Goal: Information Seeking & Learning: Learn about a topic

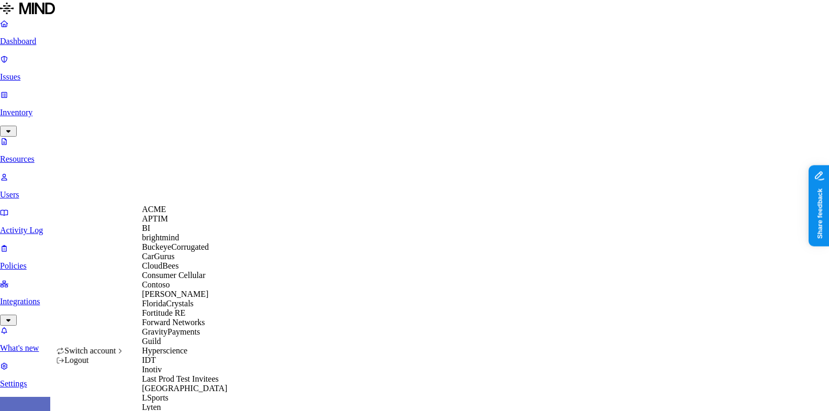
click at [206, 251] on span "BuckeyeCorrugated" at bounding box center [175, 246] width 67 height 9
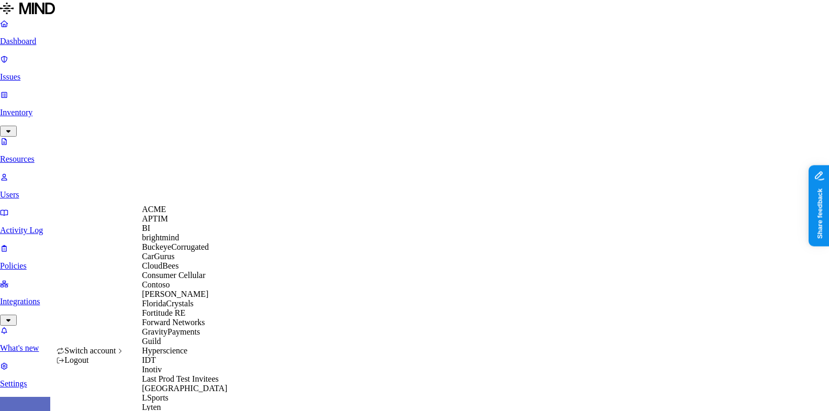
scroll to position [564, 0]
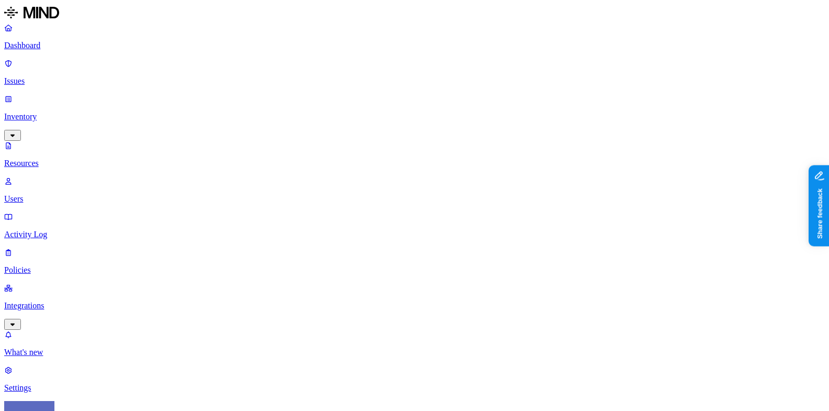
click at [29, 44] on p "Dashboard" at bounding box center [414, 45] width 821 height 9
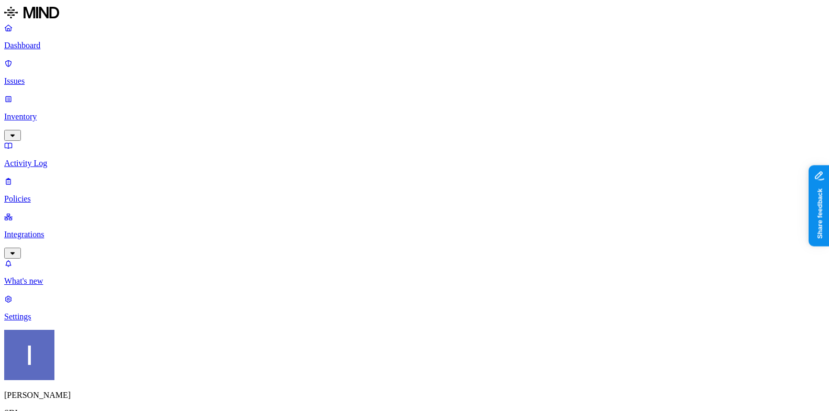
click at [63, 194] on p "Policies" at bounding box center [414, 198] width 821 height 9
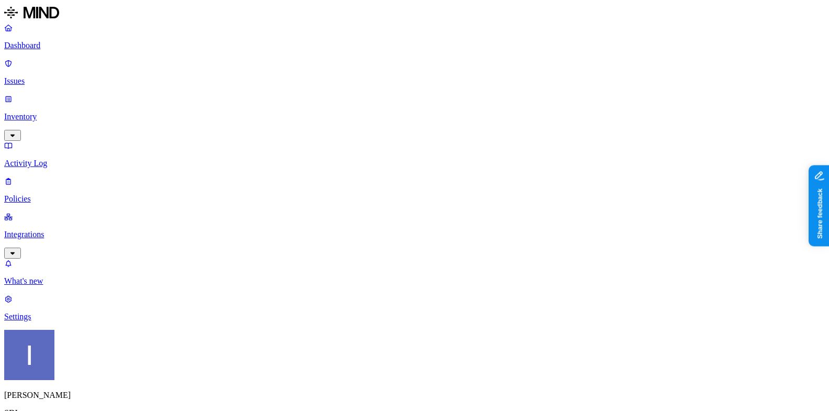
scroll to position [358, 0]
drag, startPoint x: 499, startPoint y: 85, endPoint x: 829, endPoint y: 61, distance: 331.1
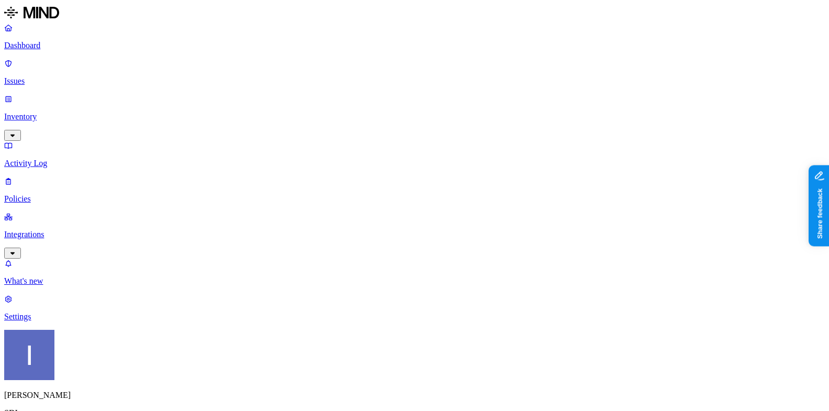
click at [105, 397] on html "Dashboard Issues Inventory Activity Log Policies Integrations What's new 1 Sett…" at bounding box center [414, 321] width 829 height 642
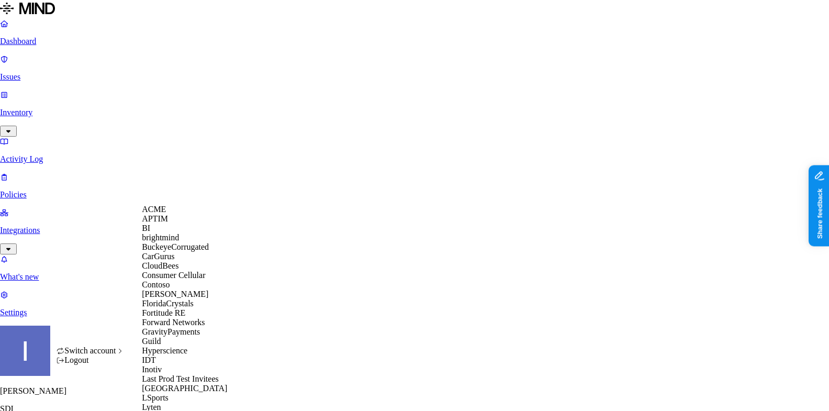
scroll to position [533, 0]
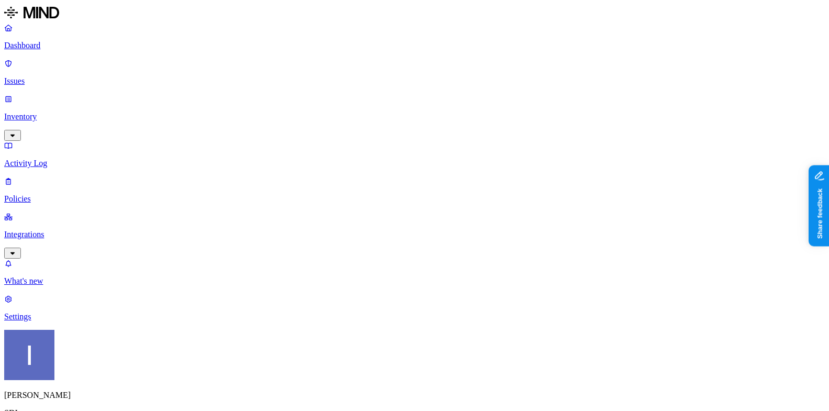
scroll to position [0, 214]
drag, startPoint x: 247, startPoint y: 84, endPoint x: 397, endPoint y: 87, distance: 150.2
click at [42, 44] on p "Dashboard" at bounding box center [414, 45] width 821 height 9
click at [54, 76] on p "Issues" at bounding box center [414, 80] width 821 height 9
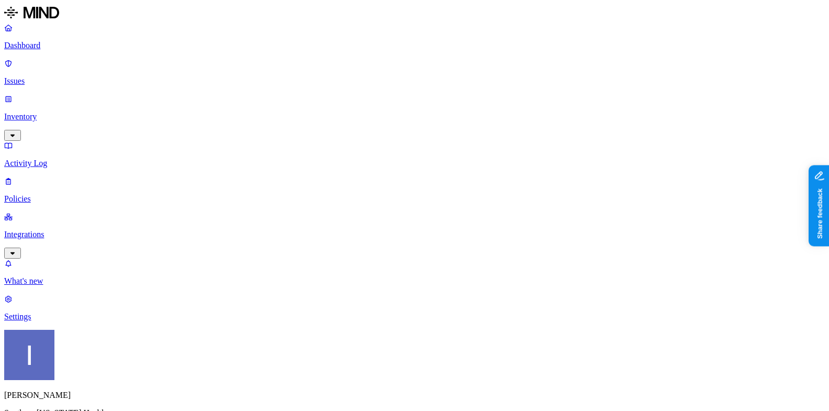
click at [61, 47] on p "Dashboard" at bounding box center [414, 45] width 821 height 9
click at [50, 194] on p "Policies" at bounding box center [414, 198] width 821 height 9
click at [50, 212] on link "Integrations" at bounding box center [414, 234] width 821 height 45
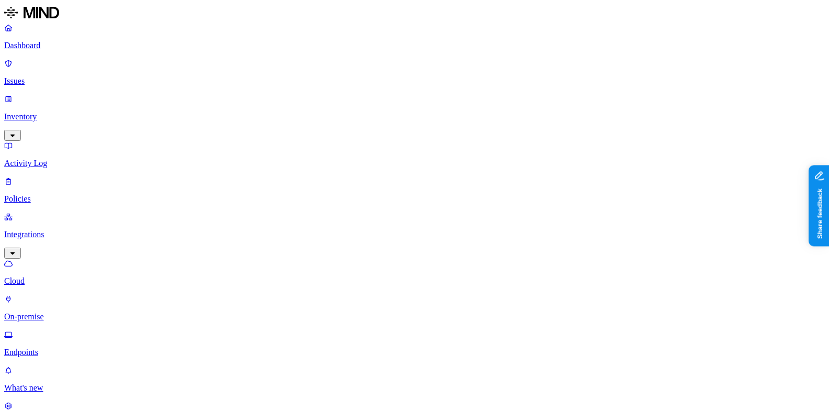
click at [68, 112] on p "Inventory" at bounding box center [414, 116] width 821 height 9
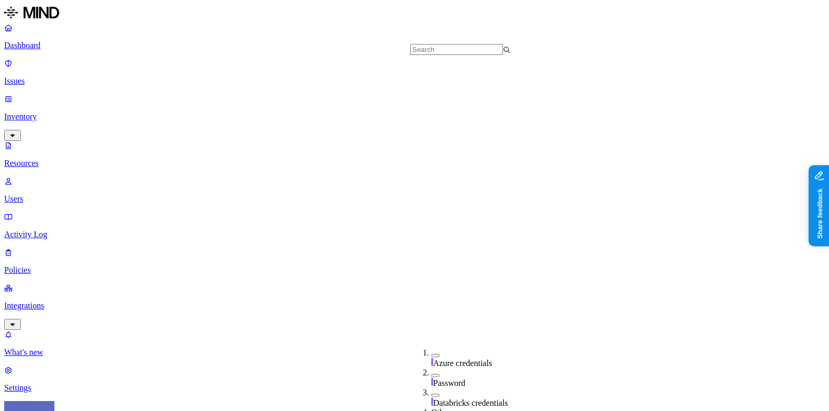
scroll to position [377, 0]
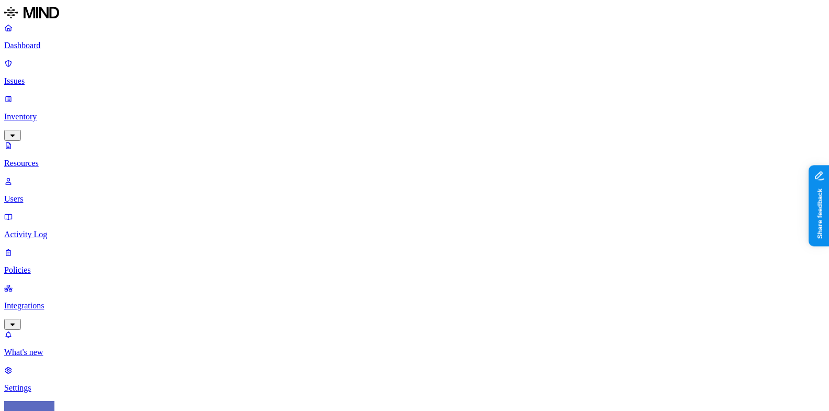
click at [331, 150] on img at bounding box center [330, 154] width 8 height 8
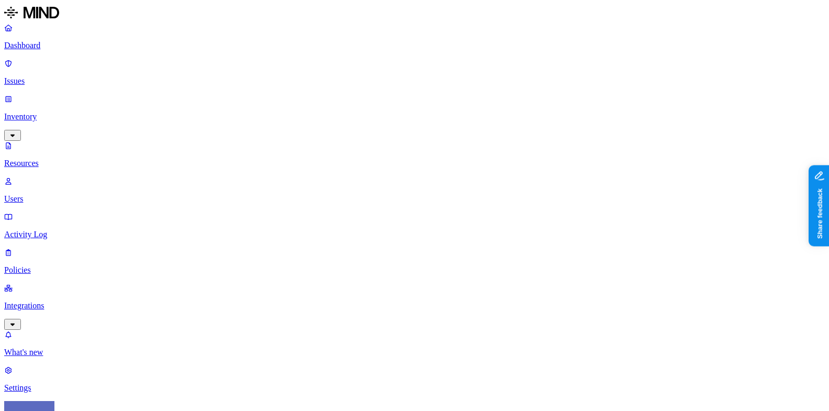
click at [35, 50] on p "Dashboard" at bounding box center [414, 45] width 821 height 9
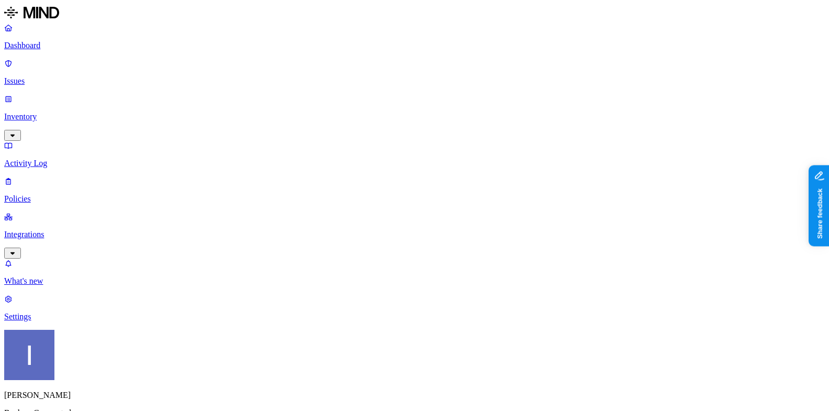
click at [97, 289] on nav "Dashboard Issues Inventory Activity Log Policies Integrations What's new 1 Sett…" at bounding box center [414, 172] width 821 height 298
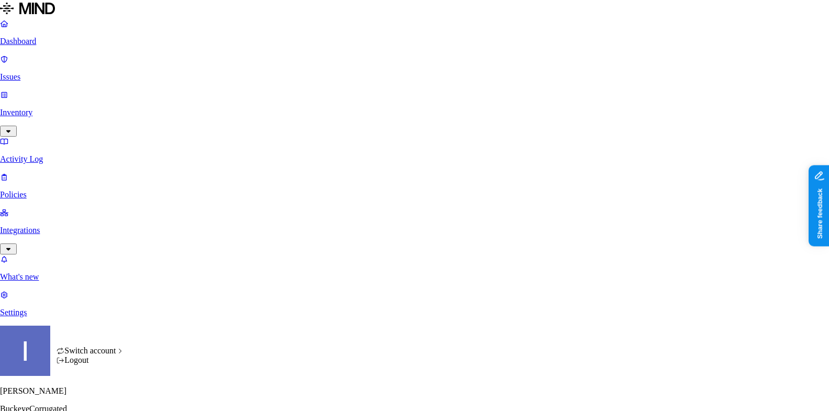
click at [103, 398] on html "Dashboard Issues Inventory Activity Log Policies Integrations What's new 1 Sett…" at bounding box center [414, 329] width 829 height 659
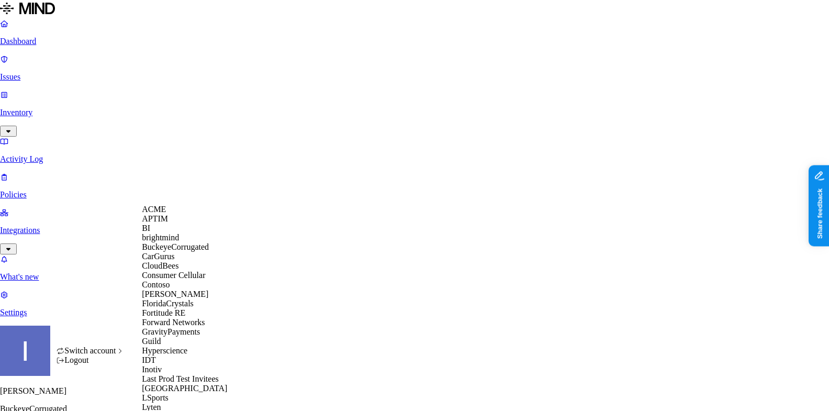
scroll to position [613, 0]
click at [183, 255] on div "ACME APTIM BI brightmind BuckeyeCorrugated CarGurus CloudBees Consumer Cellular…" at bounding box center [193, 407] width 102 height 405
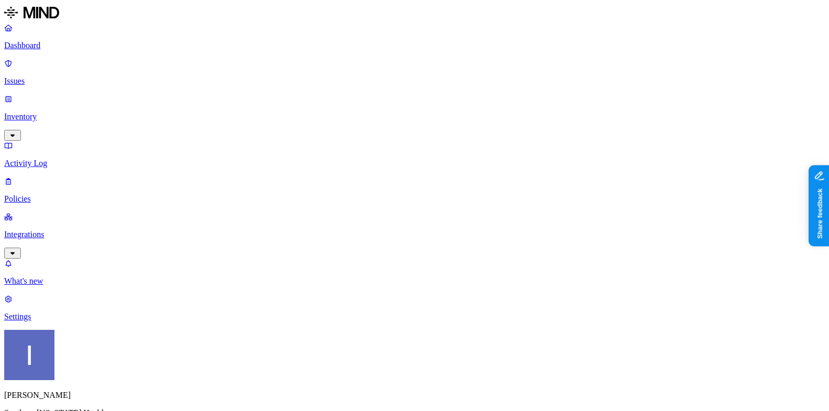
click at [53, 94] on link "Inventory" at bounding box center [414, 116] width 821 height 45
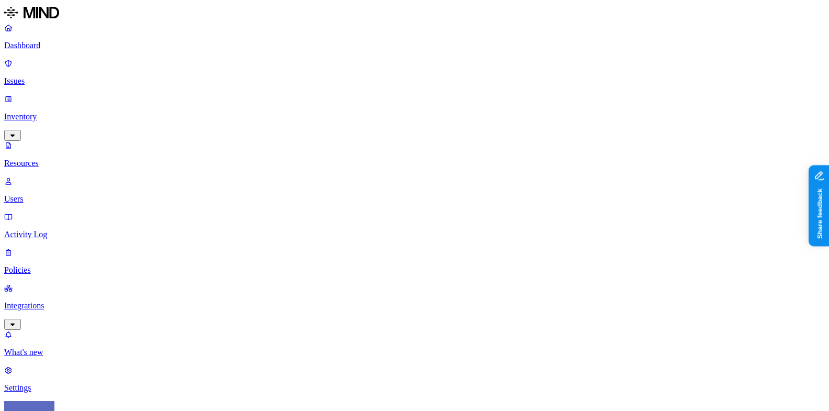
click at [59, 44] on p "Dashboard" at bounding box center [414, 45] width 821 height 9
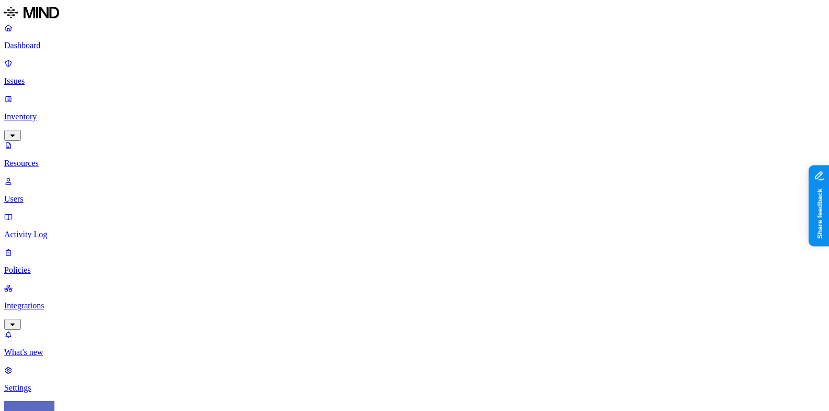
scroll to position [318, 0]
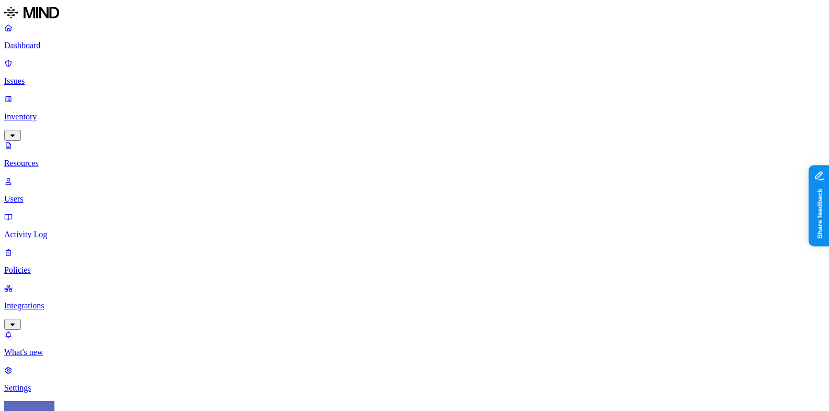
scroll to position [256, 0]
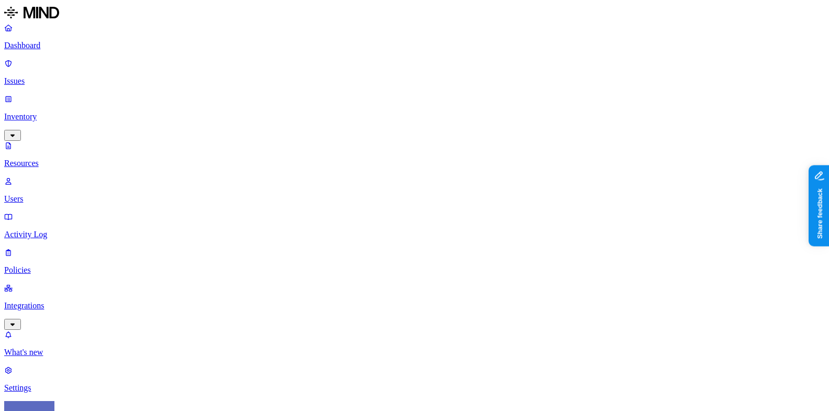
scroll to position [100, 0]
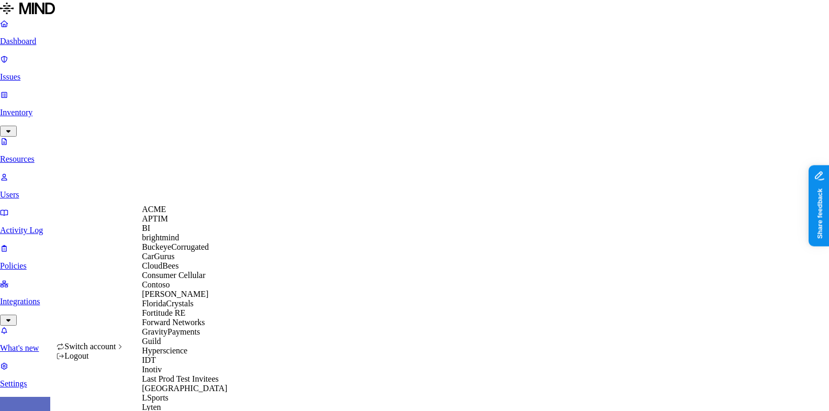
scroll to position [402, 0]
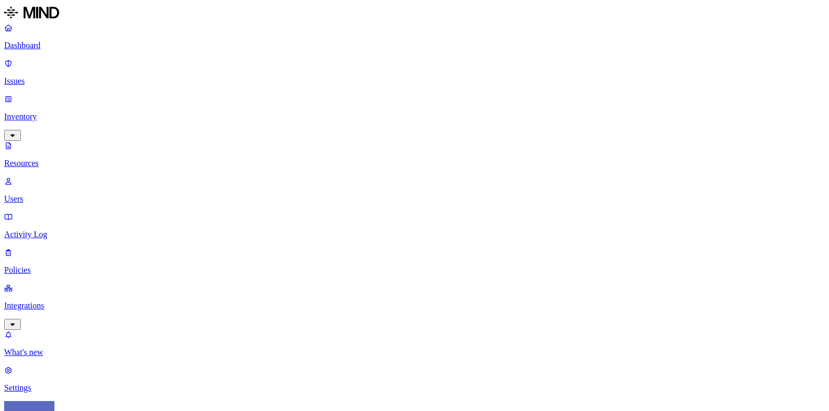
type input "cyera"
click at [34, 301] on p "Integrations" at bounding box center [414, 305] width 821 height 9
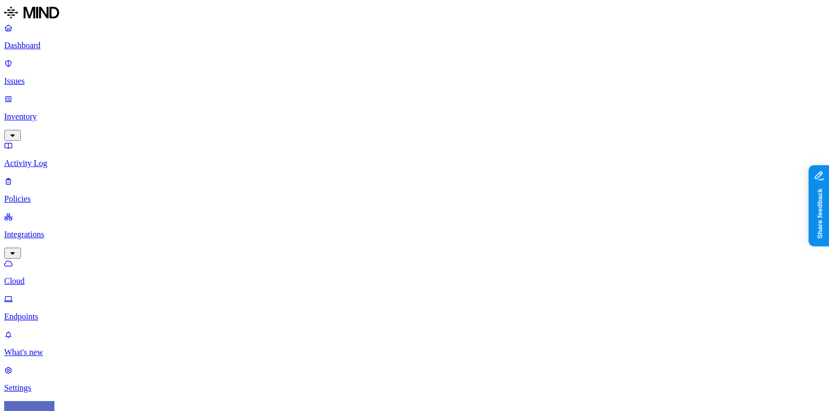
click at [58, 94] on link "Inventory" at bounding box center [414, 116] width 821 height 45
type input "cyera"
click at [85, 301] on p "Integrations" at bounding box center [414, 305] width 821 height 9
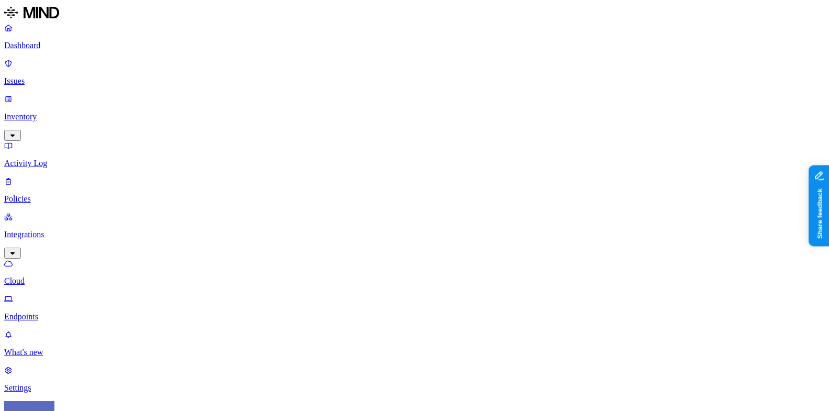
click at [57, 75] on div "Dashboard Issues Inventory Activity Log Policies Integrations Cloud Endpoints" at bounding box center [414, 172] width 821 height 298
click at [58, 112] on p "Inventory" at bounding box center [414, 116] width 821 height 9
click at [57, 50] on link "Dashboard" at bounding box center [414, 36] width 821 height 27
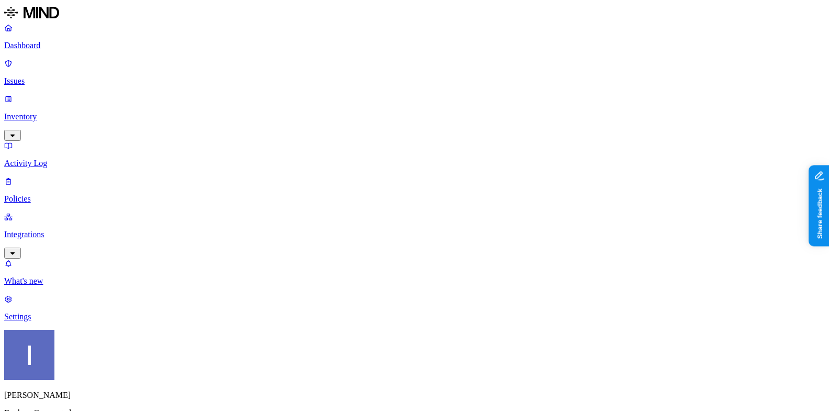
click at [88, 76] on p "Issues" at bounding box center [414, 80] width 821 height 9
click at [94, 112] on p "Inventory" at bounding box center [414, 116] width 821 height 9
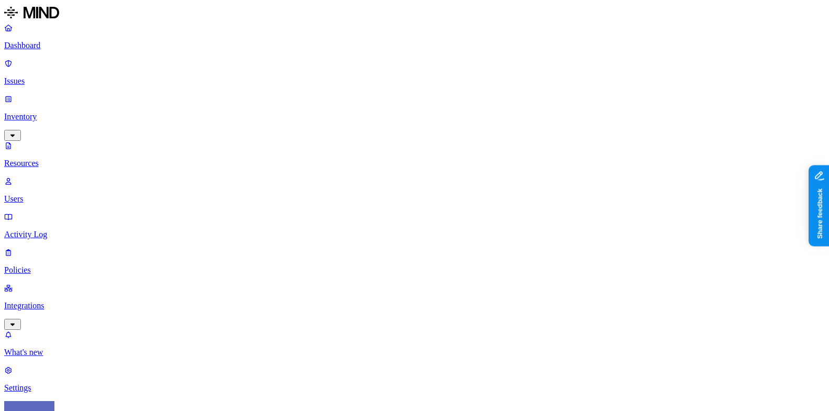
click at [82, 301] on p "Integrations" at bounding box center [414, 305] width 821 height 9
click at [76, 159] on p "Activity Log" at bounding box center [414, 163] width 821 height 9
click at [76, 94] on link "Inventory" at bounding box center [414, 116] width 821 height 45
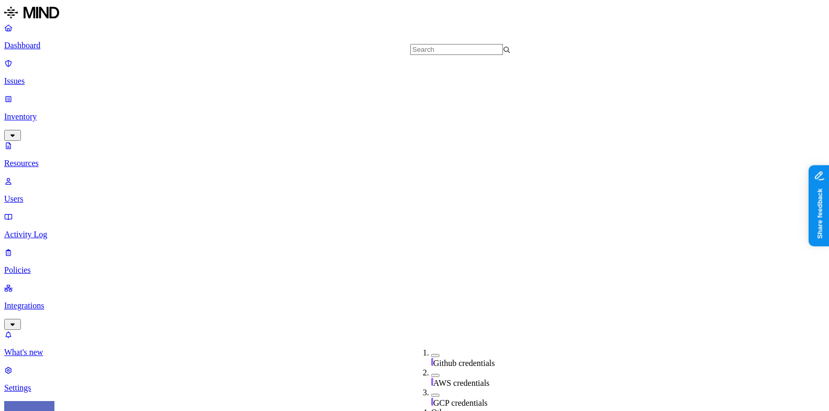
scroll to position [377, 0]
type input "835"
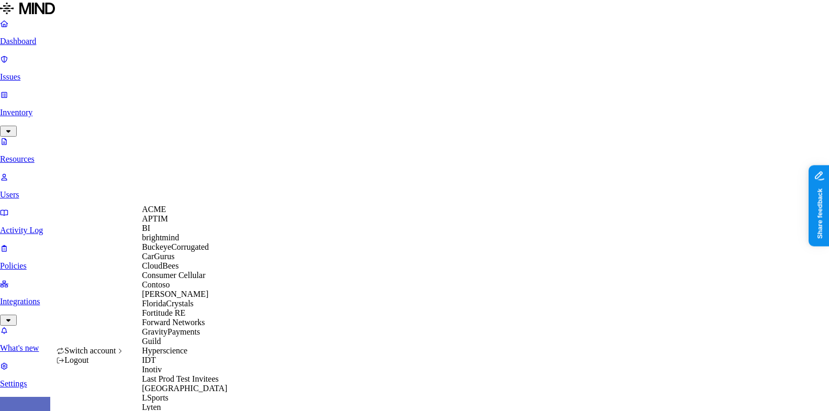
scroll to position [533, 0]
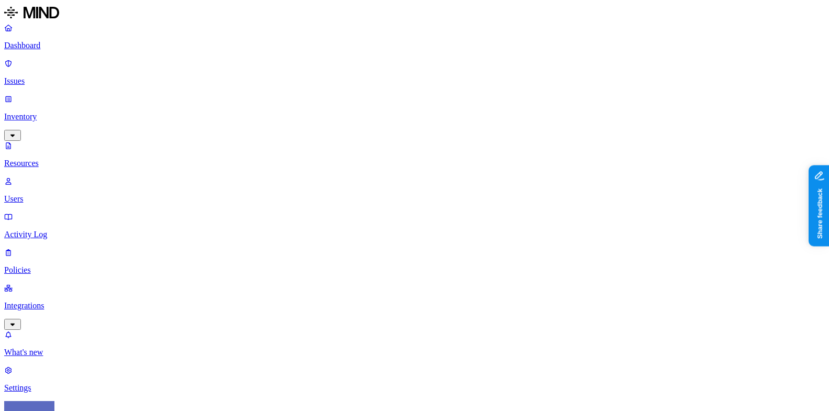
click at [80, 218] on nav "Dashboard Issues Inventory Resources Users Activity Log Policies Integrations W…" at bounding box center [414, 208] width 821 height 370
click at [339, 160] on span "PHI" at bounding box center [333, 164] width 14 height 9
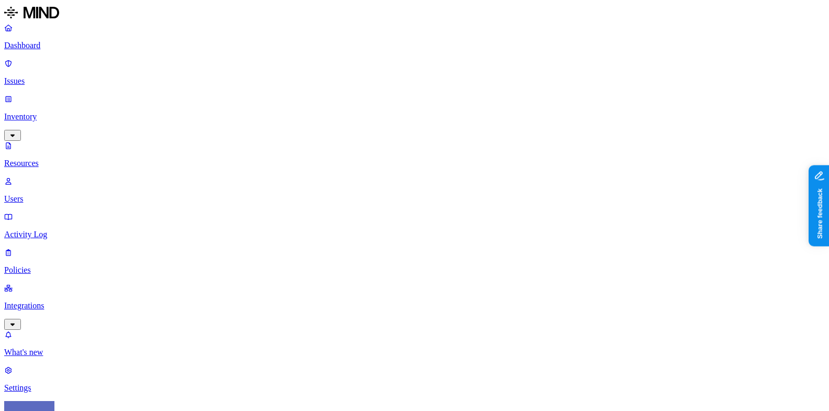
click at [74, 47] on p "Dashboard" at bounding box center [414, 45] width 821 height 9
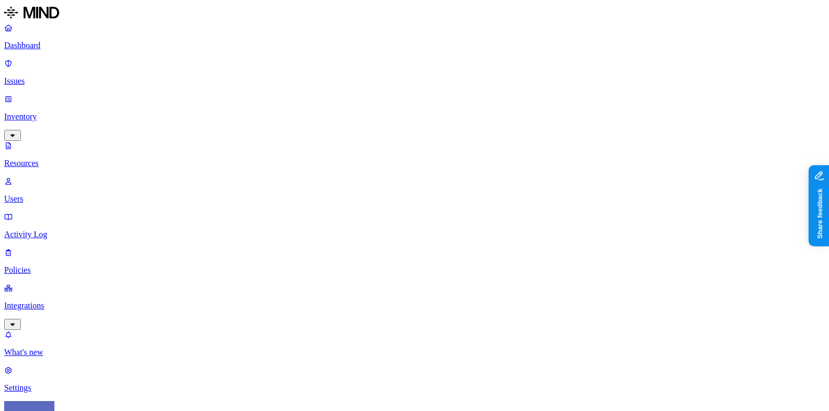
click at [83, 159] on p "Resources" at bounding box center [414, 163] width 821 height 9
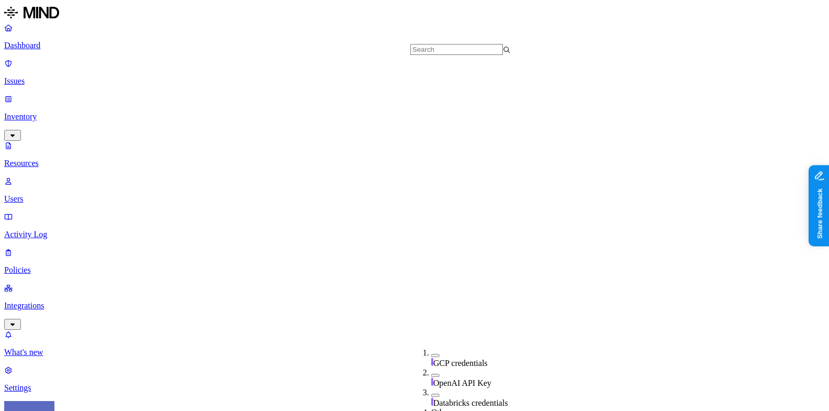
click at [102, 389] on html "Dashboard Issues Inventory Resources Users Activity Log Policies Integrations W…" at bounding box center [414, 366] width 829 height 733
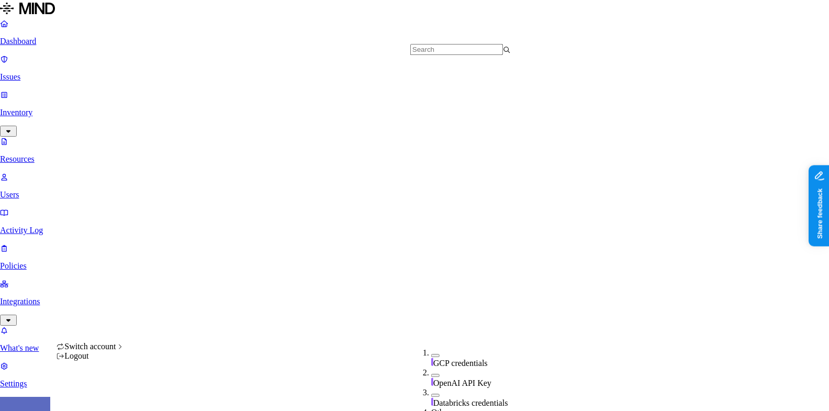
scroll to position [377, 0]
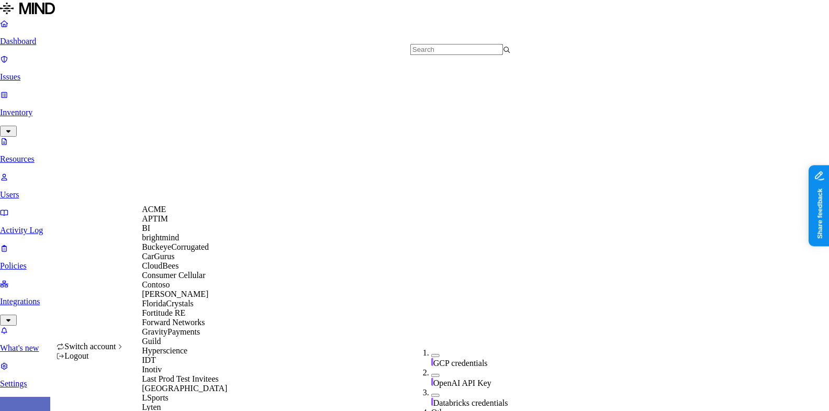
click at [178, 214] on div "ACME" at bounding box center [193, 209] width 102 height 9
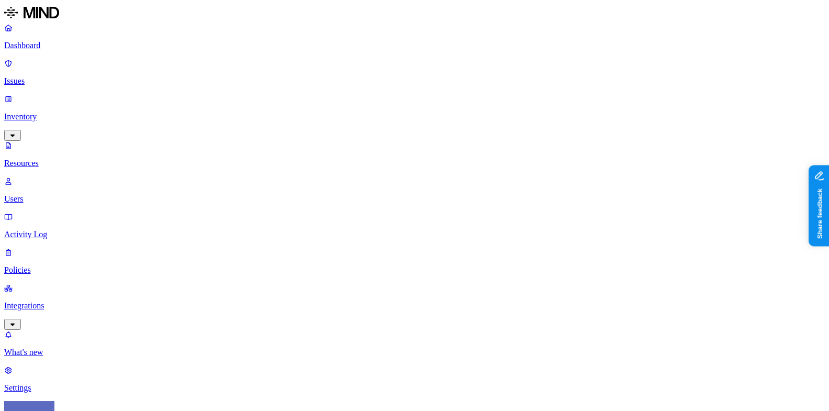
type input ".hl7"
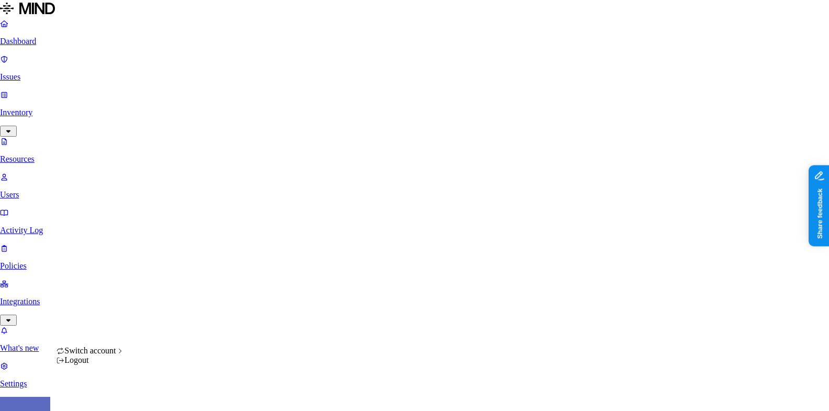
click at [102, 393] on html "Dashboard Issues Inventory Resources Users Activity Log Policies Integrations W…" at bounding box center [414, 355] width 829 height 710
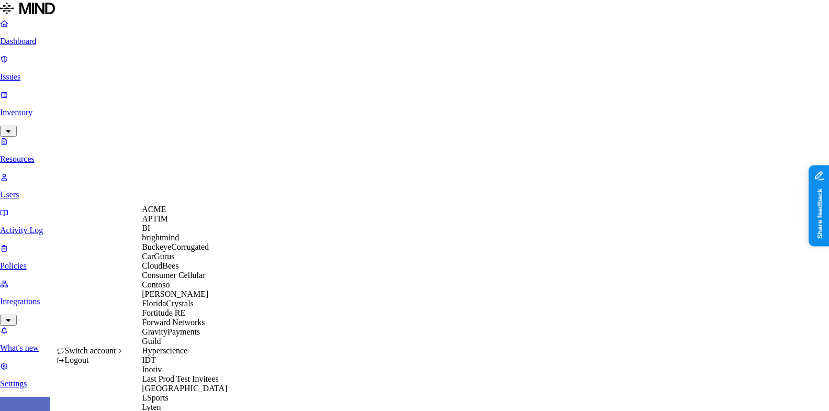
scroll to position [578, 0]
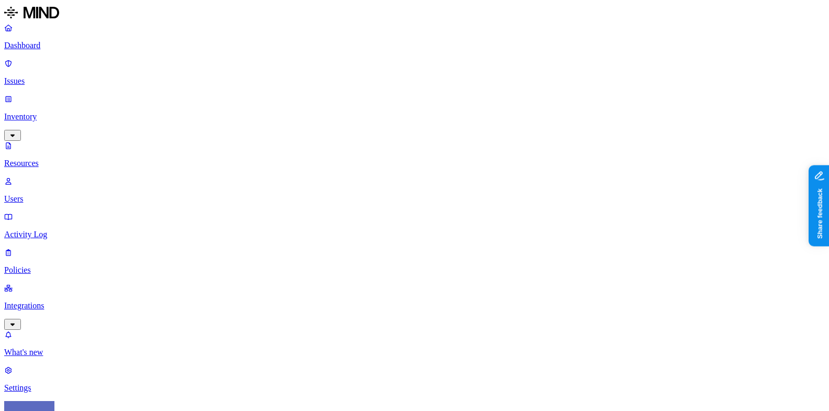
scroll to position [73, 0]
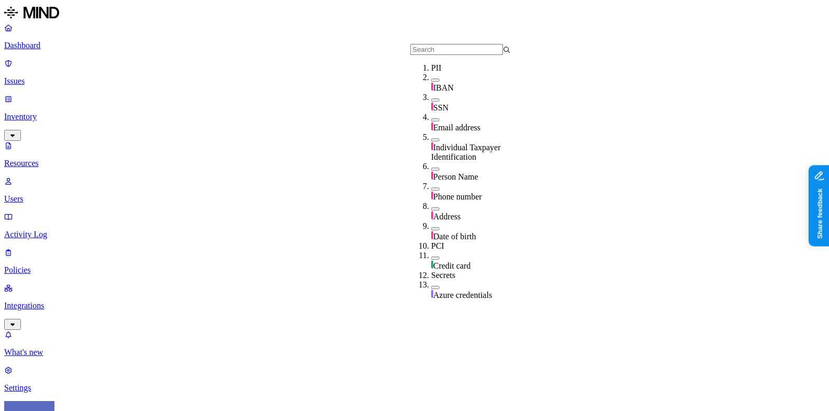
scroll to position [366, 0]
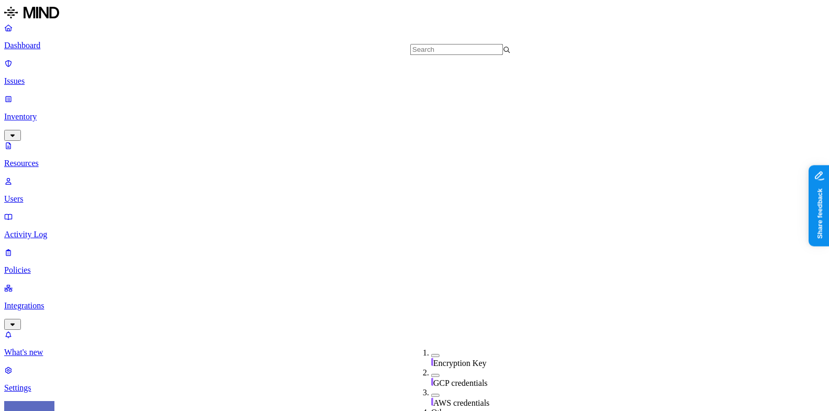
scroll to position [377, 0]
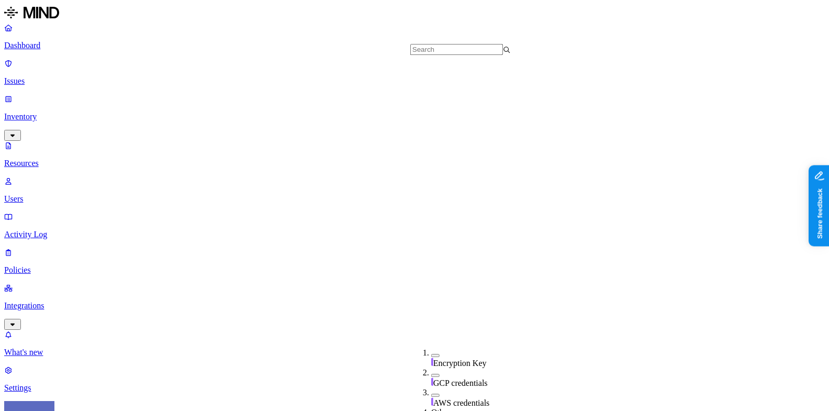
scroll to position [377, 0]
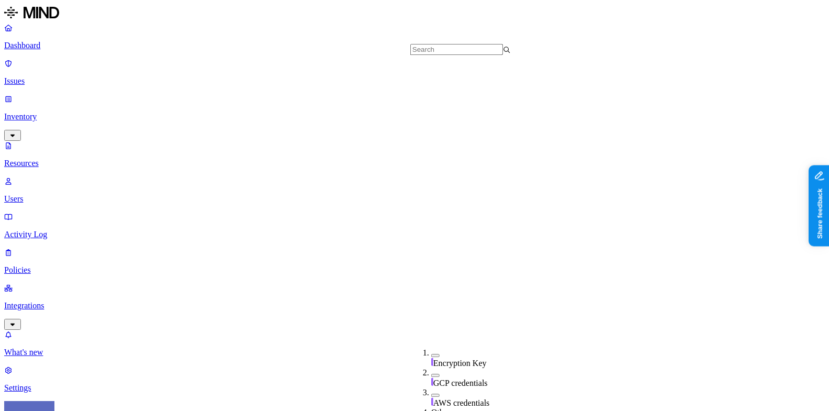
drag, startPoint x: 269, startPoint y: 58, endPoint x: 465, endPoint y: 73, distance: 196.3
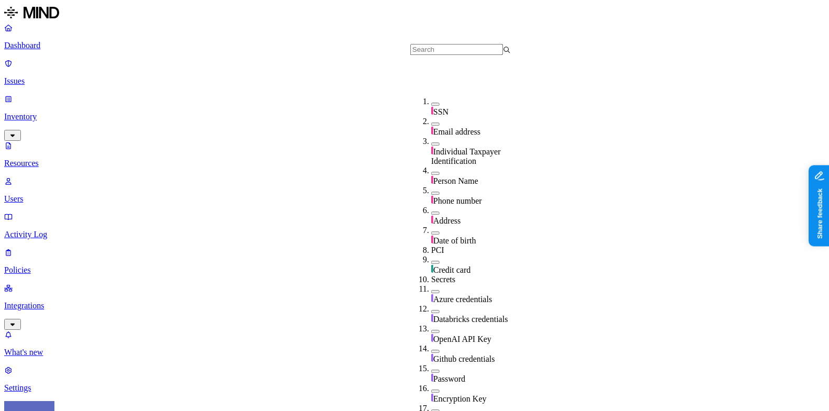
scroll to position [377, 0]
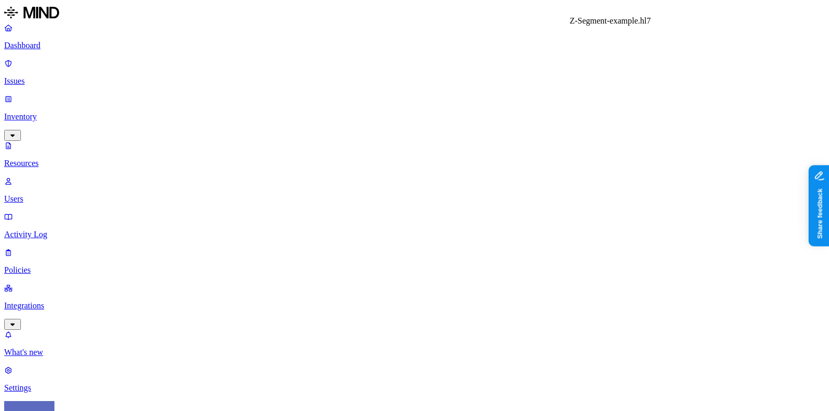
drag, startPoint x: 663, startPoint y: 36, endPoint x: 637, endPoint y: 34, distance: 25.7
copy h3 ".hl7"
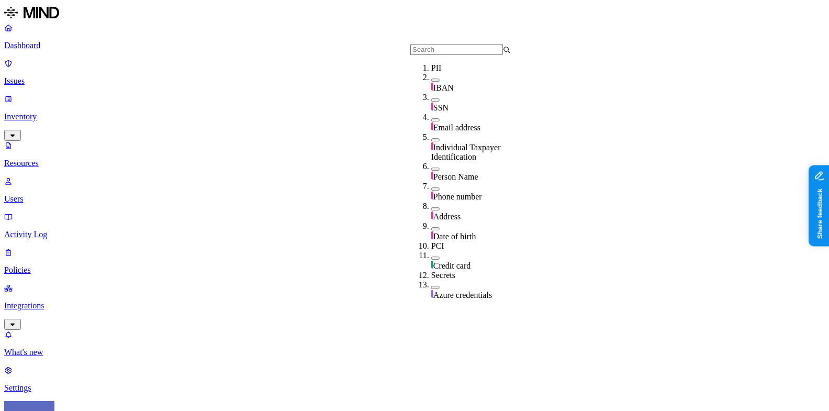
scroll to position [376, 0]
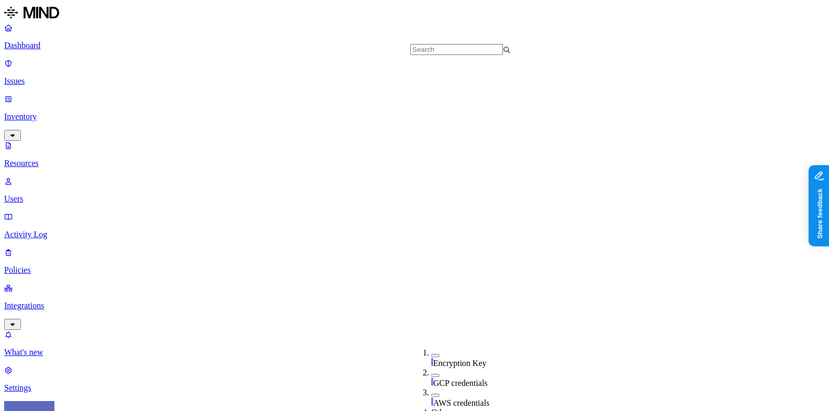
type input "HL7"
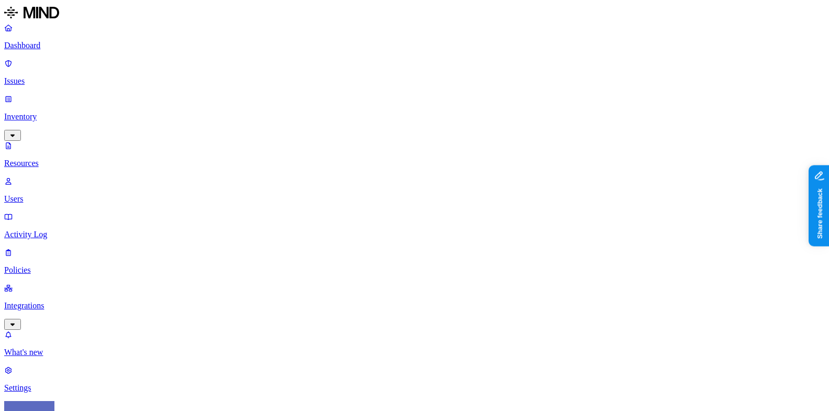
scroll to position [318, 0]
click at [51, 292] on nav "Dashboard Issues Inventory Resources Users Activity Log Policies Integrations W…" at bounding box center [414, 208] width 821 height 370
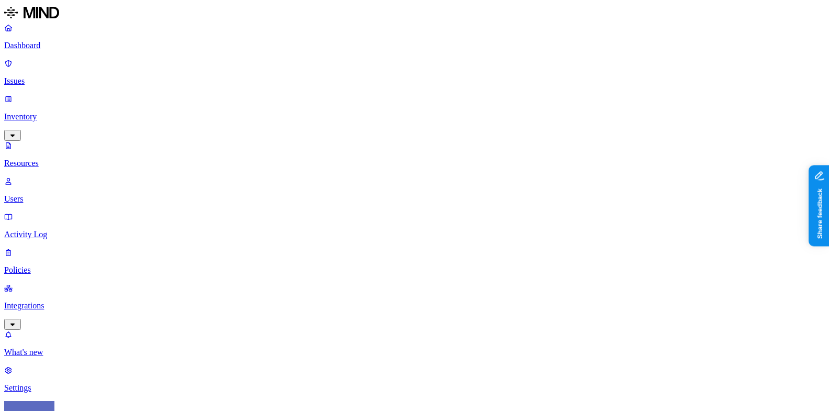
click at [9, 301] on nav "Dashboard Issues Inventory Resources Users Activity Log Policies Integrations W…" at bounding box center [414, 208] width 821 height 370
click at [62, 23] on link at bounding box center [414, 13] width 821 height 19
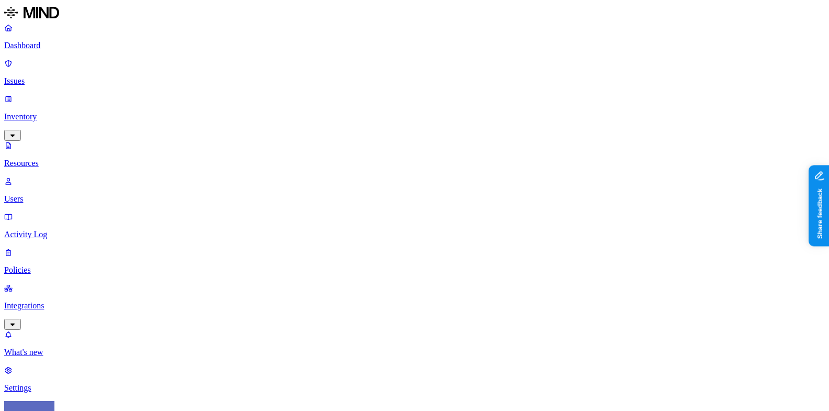
click at [62, 23] on link at bounding box center [414, 13] width 821 height 19
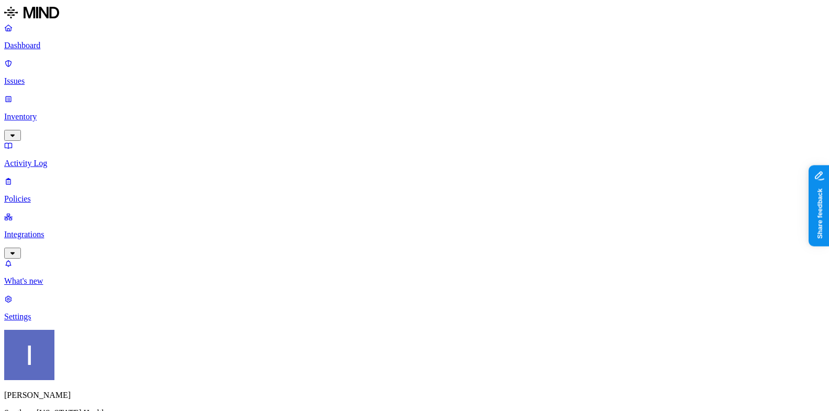
click at [70, 94] on link "Inventory" at bounding box center [414, 116] width 821 height 45
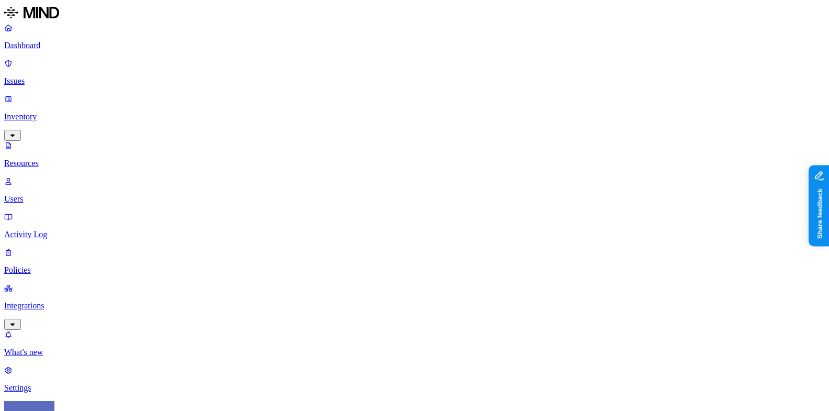
click at [66, 159] on p "Resources" at bounding box center [414, 163] width 821 height 9
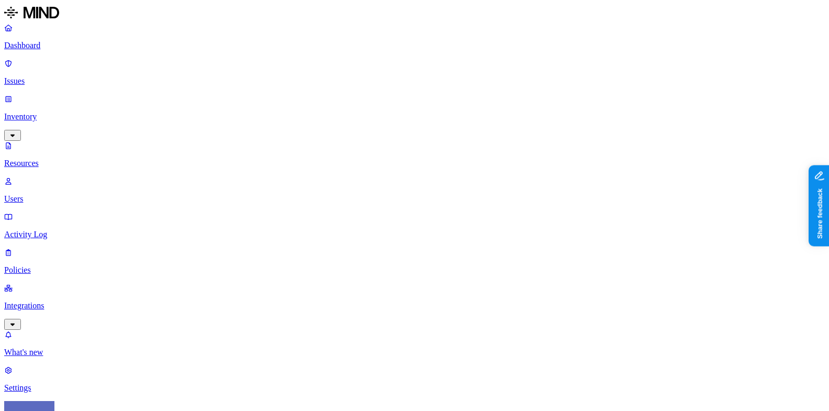
click at [66, 159] on p "Resources" at bounding box center [414, 163] width 821 height 9
click at [326, 140] on div "PHI" at bounding box center [326, 154] width 0 height 29
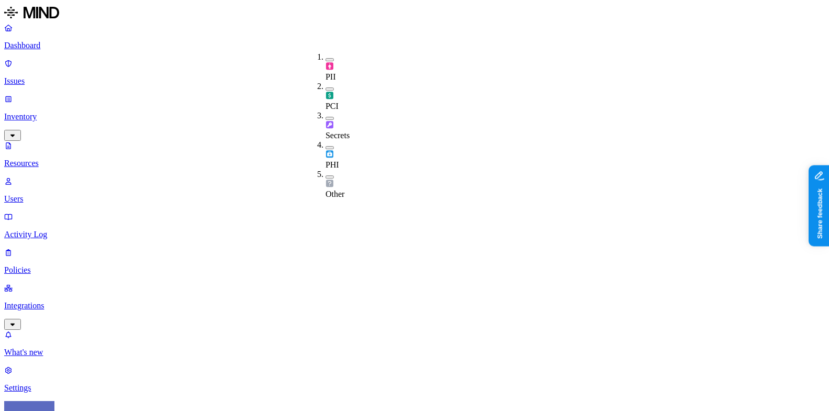
click at [326, 140] on div "PHI" at bounding box center [326, 154] width 0 height 29
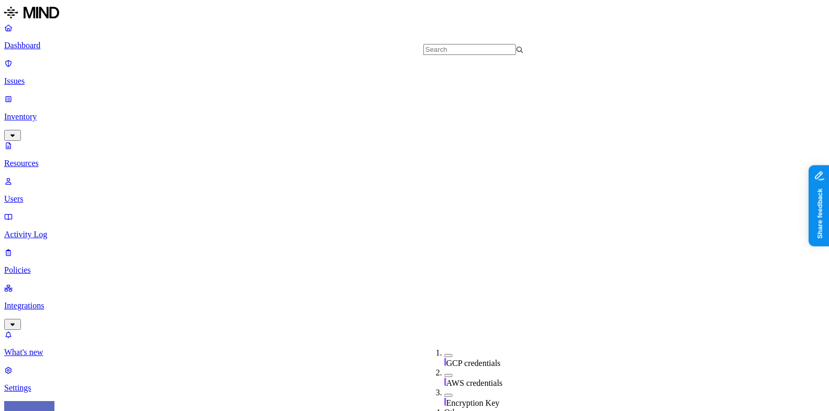
scroll to position [377, 0]
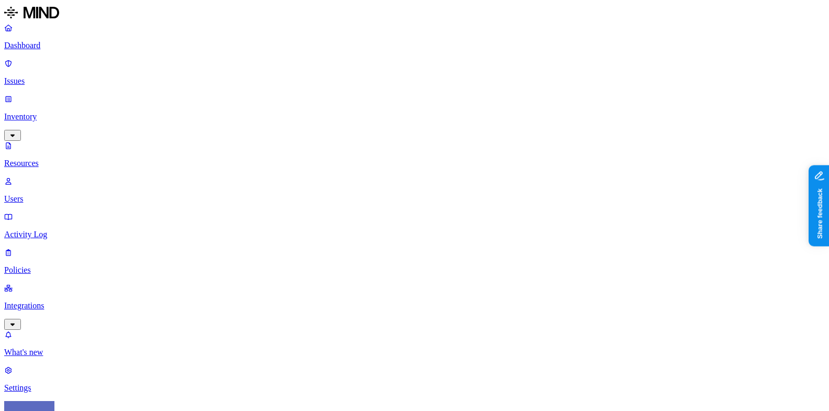
drag, startPoint x: 270, startPoint y: 70, endPoint x: 473, endPoint y: 70, distance: 203.6
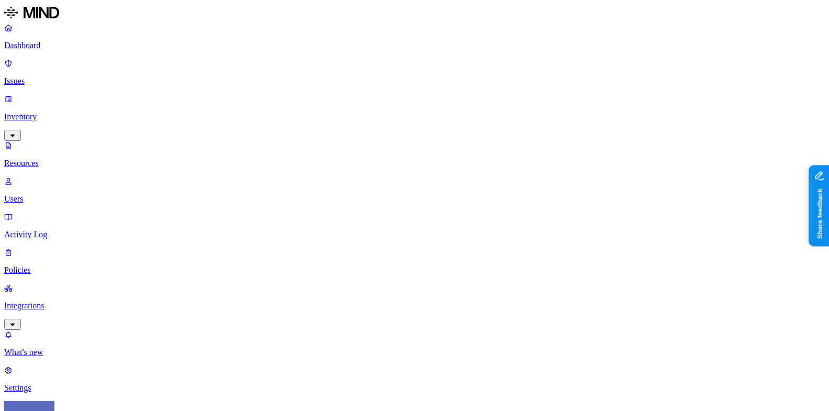
click at [79, 47] on p "Dashboard" at bounding box center [414, 45] width 821 height 9
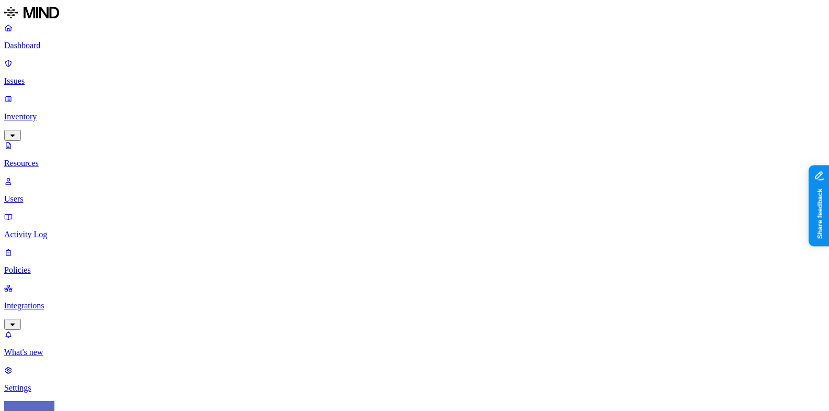
click at [33, 45] on p "Dashboard" at bounding box center [414, 45] width 821 height 9
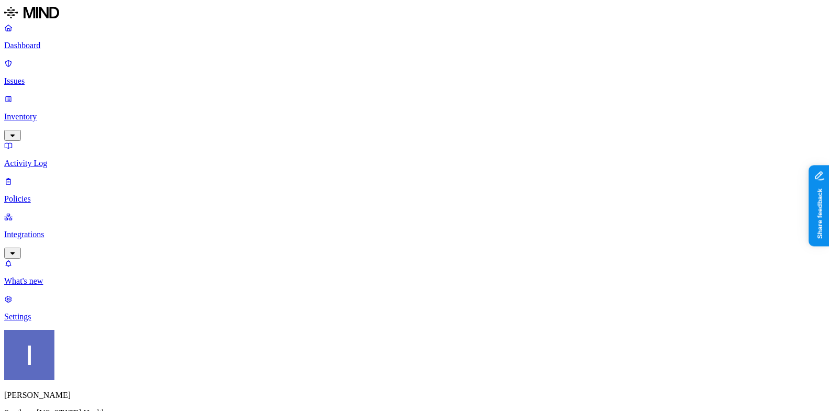
click at [34, 94] on link "Inventory" at bounding box center [414, 116] width 821 height 45
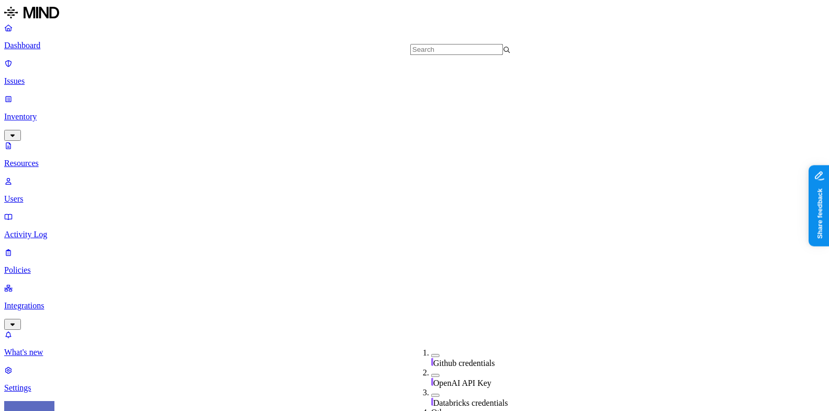
scroll to position [377, 0]
click at [55, 50] on p "Dashboard" at bounding box center [414, 45] width 821 height 9
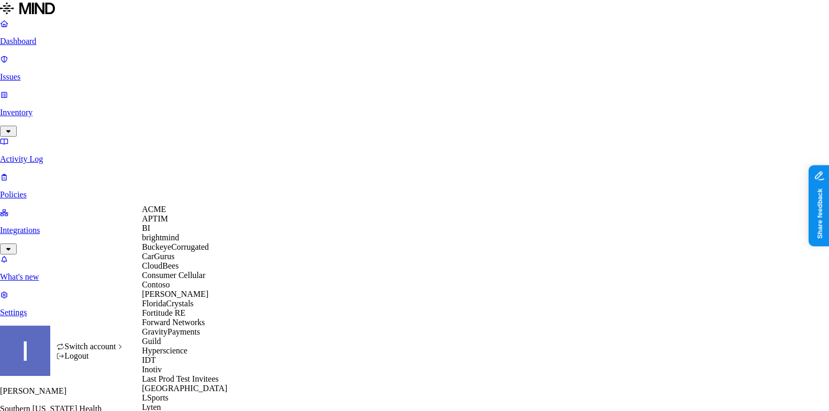
scroll to position [346, 0]
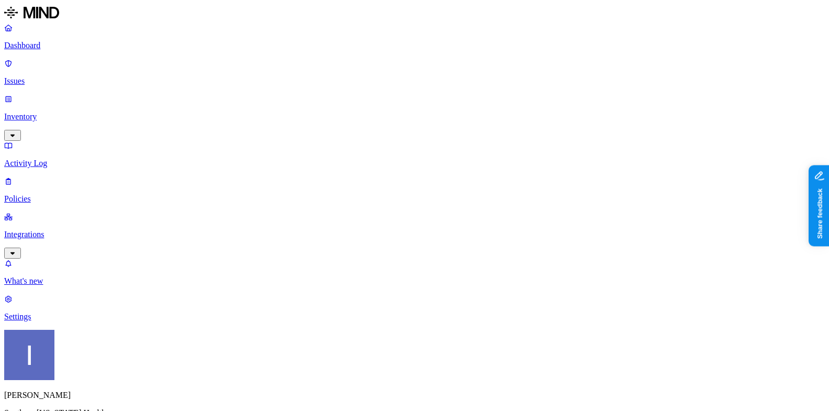
scroll to position [0, 0]
drag, startPoint x: 274, startPoint y: 136, endPoint x: 244, endPoint y: 100, distance: 46.4
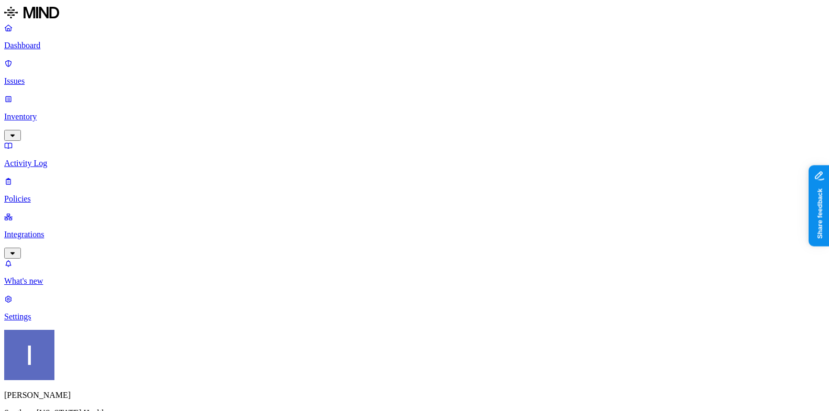
click at [69, 76] on p "Issues" at bounding box center [414, 80] width 821 height 9
click at [71, 112] on p "Inventory" at bounding box center [414, 116] width 821 height 9
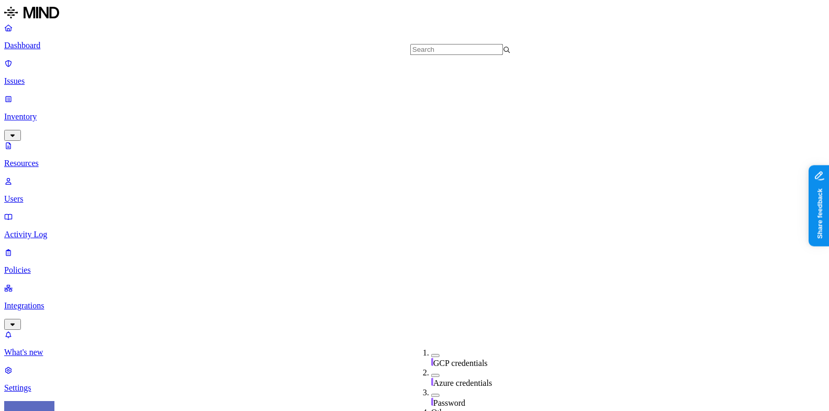
scroll to position [377, 0]
click at [80, 47] on p "Dashboard" at bounding box center [414, 45] width 821 height 9
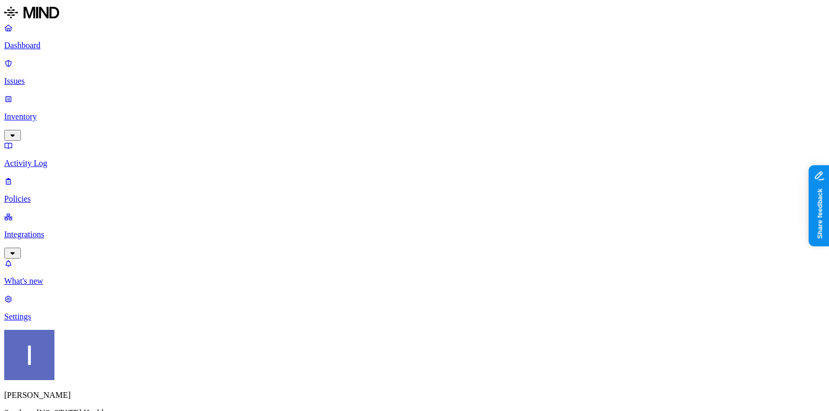
drag, startPoint x: 274, startPoint y: 103, endPoint x: 269, endPoint y: 97, distance: 7.9
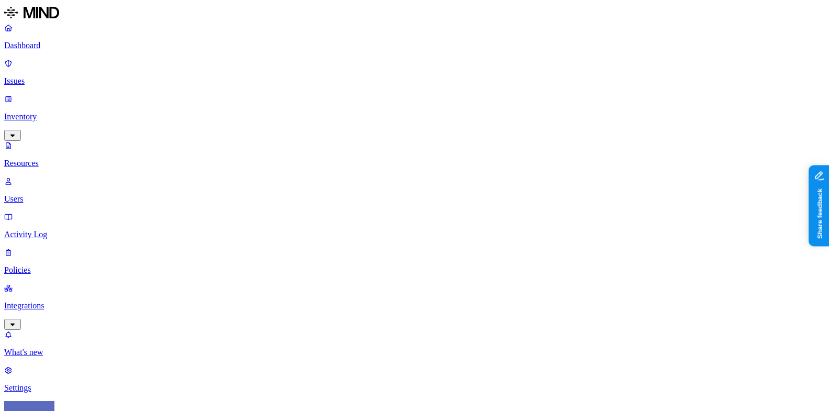
click at [78, 44] on p "Dashboard" at bounding box center [414, 45] width 821 height 9
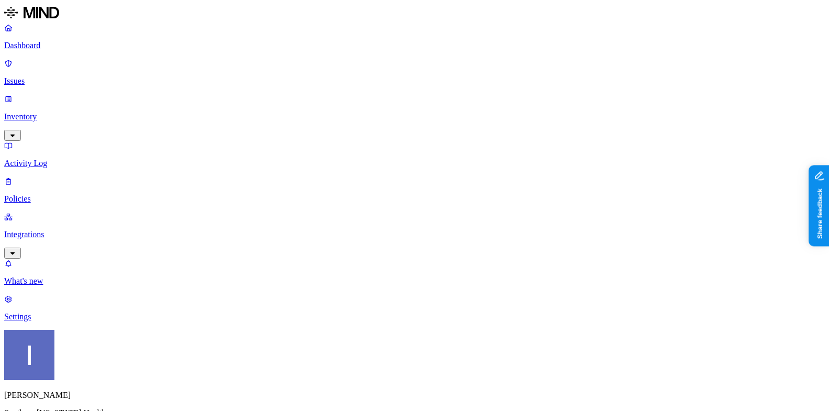
click at [72, 76] on p "Issues" at bounding box center [414, 80] width 821 height 9
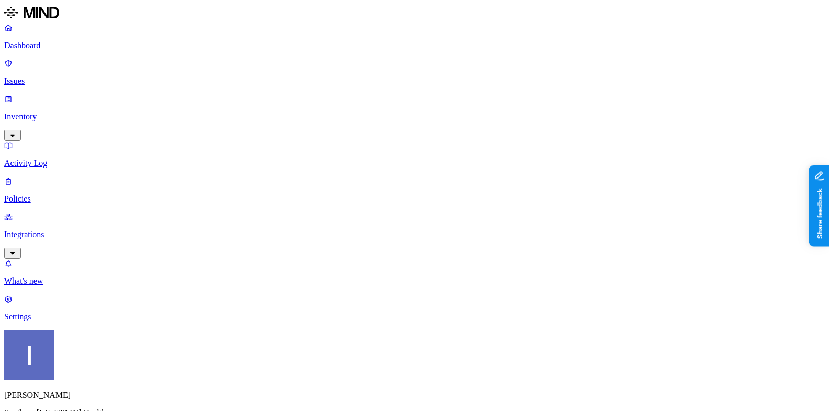
click at [72, 94] on link "Inventory" at bounding box center [414, 116] width 821 height 45
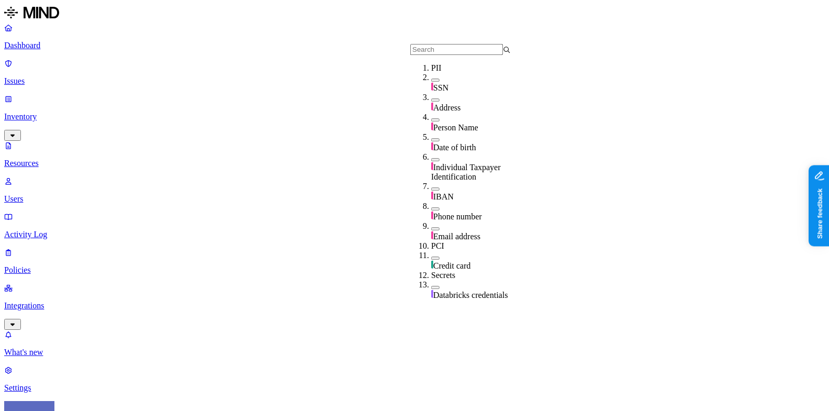
click at [28, 38] on link "Dashboard" at bounding box center [414, 36] width 821 height 27
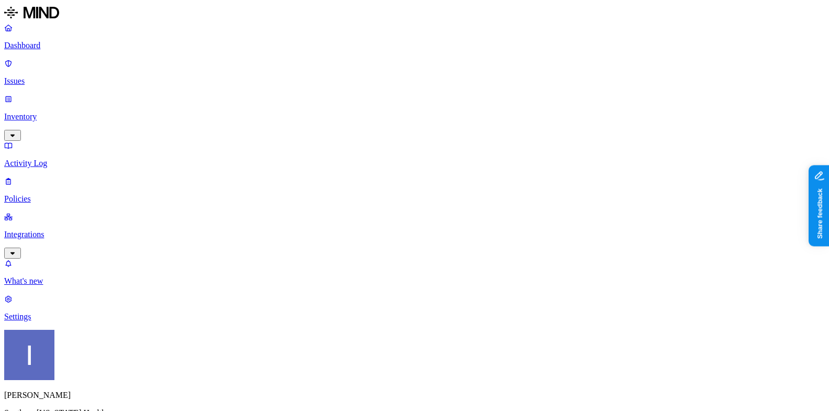
scroll to position [29, 0]
click at [102, 400] on div "Itai Schwartz Southern Illinois Health" at bounding box center [414, 383] width 821 height 107
click at [92, 404] on div "Itai Schwartz Southern Illinois Health" at bounding box center [414, 383] width 821 height 107
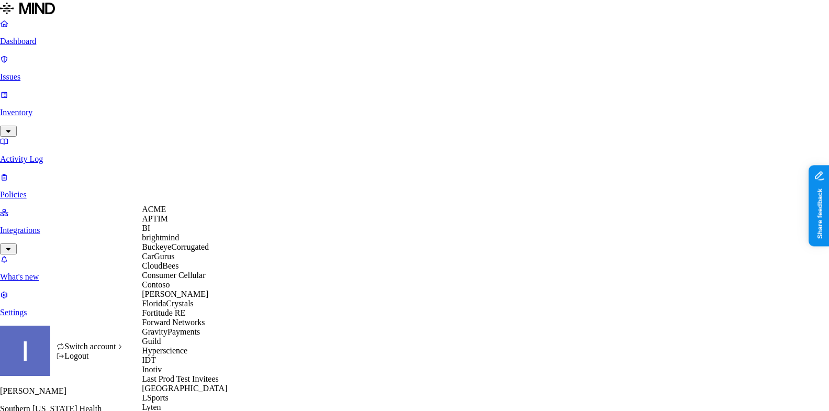
scroll to position [413, 0]
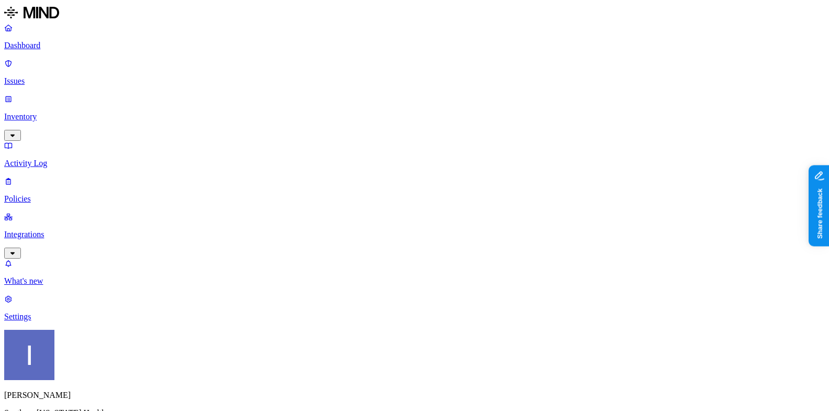
scroll to position [29, 0]
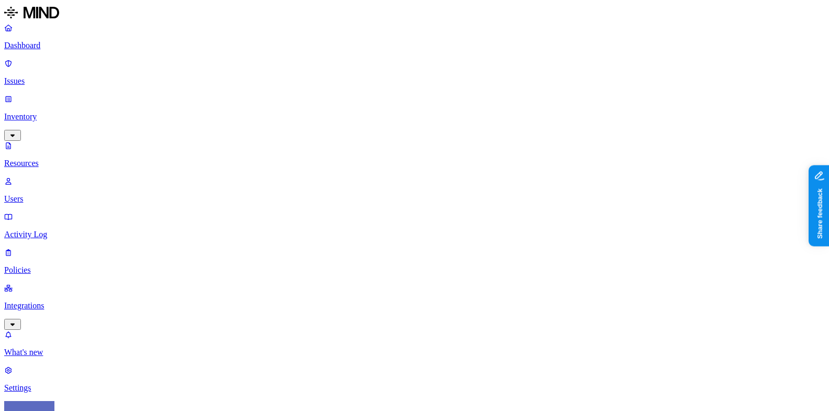
click at [79, 23] on link at bounding box center [414, 13] width 821 height 19
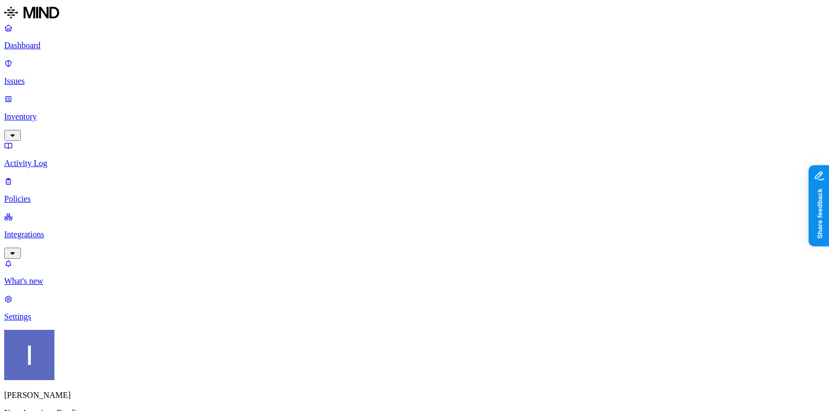
click at [43, 176] on link "Policies" at bounding box center [414, 189] width 821 height 27
click at [65, 230] on p "Integrations" at bounding box center [414, 234] width 821 height 9
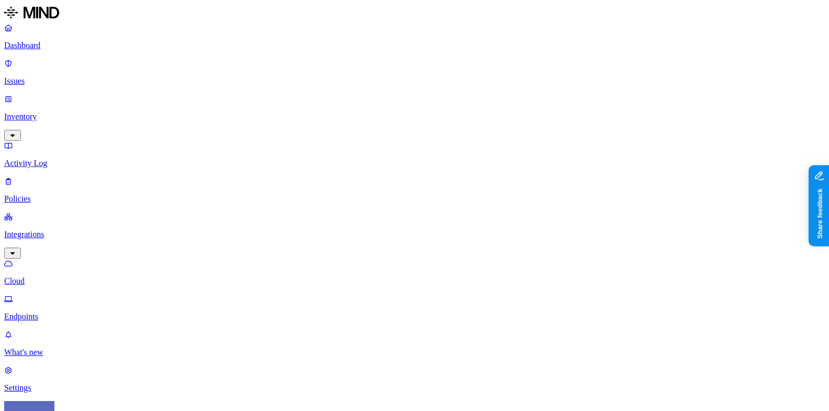
click at [69, 112] on p "Inventory" at bounding box center [414, 116] width 821 height 9
click at [63, 283] on link "Integrations" at bounding box center [414, 305] width 821 height 45
click at [62, 192] on nav "Dashboard Issues Inventory Resources Users Activity Log Policies Integrations C…" at bounding box center [414, 243] width 821 height 441
click at [62, 312] on p "Endpoints" at bounding box center [414, 316] width 821 height 9
click at [47, 348] on p "What's new" at bounding box center [414, 352] width 821 height 9
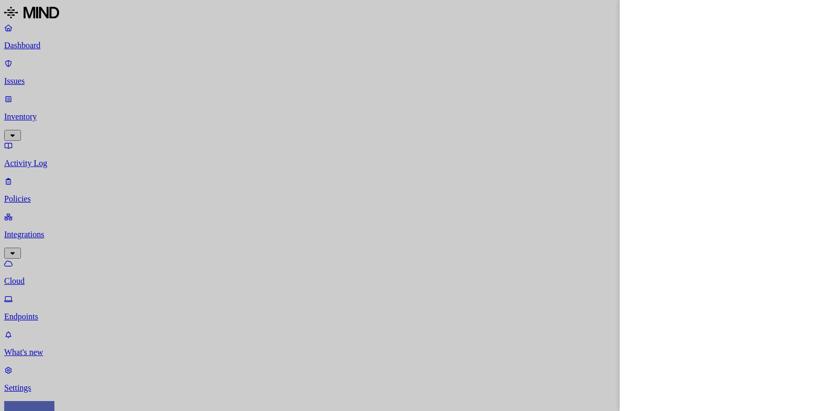
click at [432, 293] on div at bounding box center [414, 205] width 829 height 411
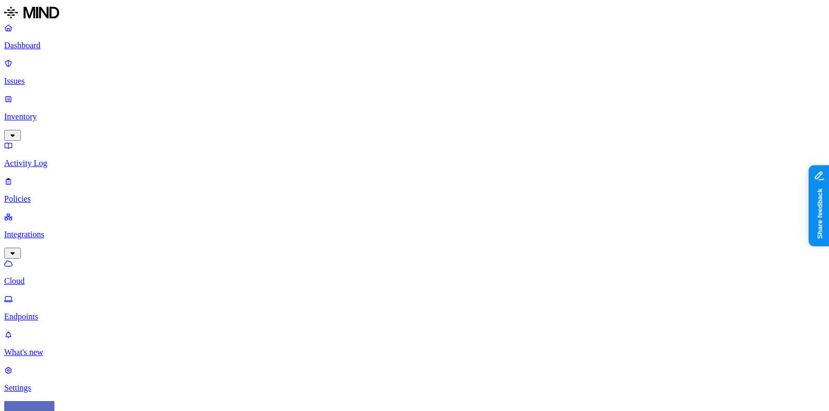
click at [50, 23] on link at bounding box center [414, 13] width 821 height 19
